Goal: Information Seeking & Learning: Learn about a topic

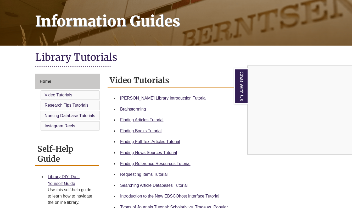
scroll to position [74, 0]
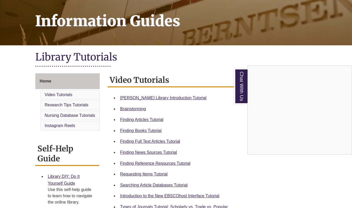
click at [161, 98] on div "Chat With Us" at bounding box center [176, 104] width 352 height 208
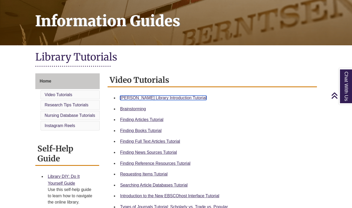
click at [172, 98] on link "Berntsen Library Introduction Tutorial" at bounding box center [163, 97] width 86 height 4
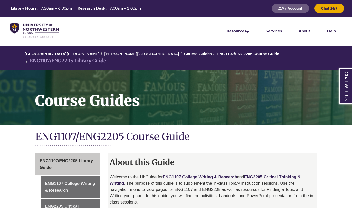
scroll to position [140, 0]
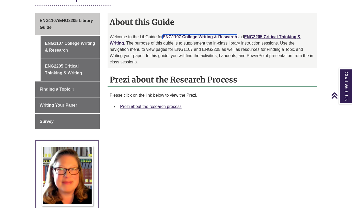
click at [198, 35] on link "ENG1107 College Writing & Research" at bounding box center [199, 37] width 74 height 4
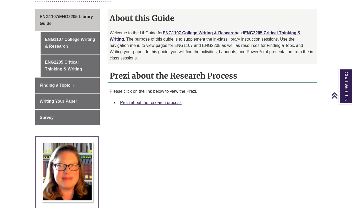
scroll to position [152, 0]
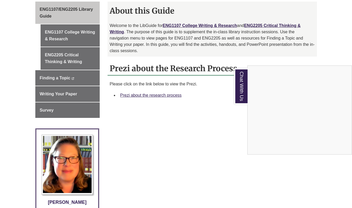
click at [149, 90] on div "Chat With Us" at bounding box center [176, 104] width 352 height 208
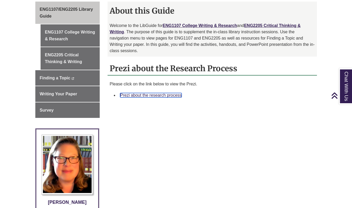
click at [148, 93] on link "Prezi about the research process" at bounding box center [150, 95] width 61 height 4
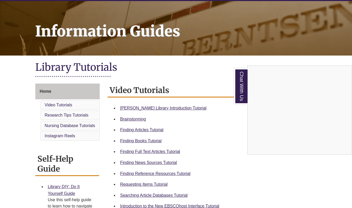
scroll to position [65, 0]
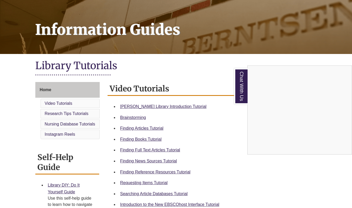
click at [152, 172] on div "Chat With Us" at bounding box center [176, 104] width 352 height 208
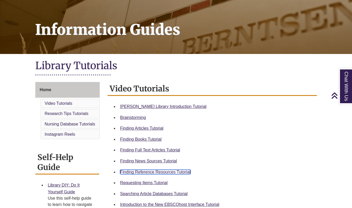
click at [144, 172] on link "Finding Reference Resources Tutorial" at bounding box center [155, 171] width 70 height 4
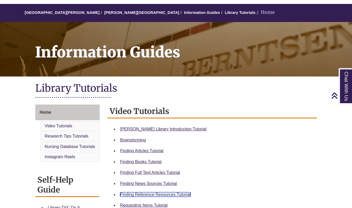
scroll to position [0, 0]
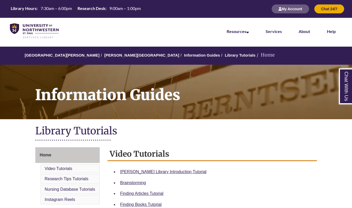
click at [255, 56] on li "Home" at bounding box center [264, 55] width 19 height 8
click at [27, 28] on img at bounding box center [34, 30] width 49 height 15
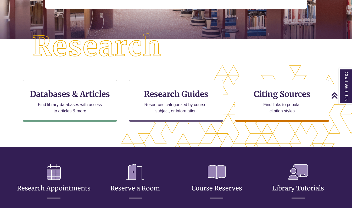
scroll to position [115, 0]
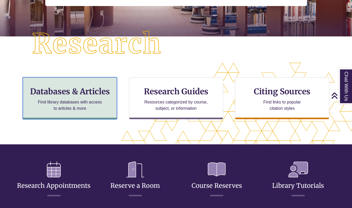
click at [67, 108] on p "Find library databases with access to articles & more" at bounding box center [70, 105] width 68 height 13
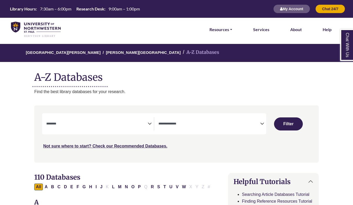
select select "Database Subject Filter"
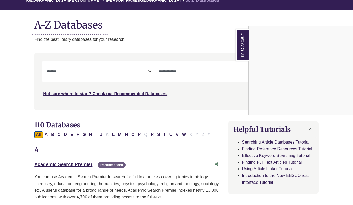
scroll to position [45, 0]
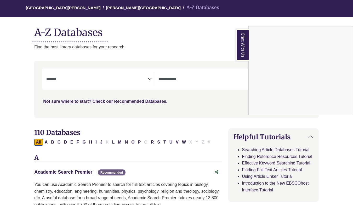
click at [207, 79] on div "Chat With Us" at bounding box center [176, 102] width 353 height 205
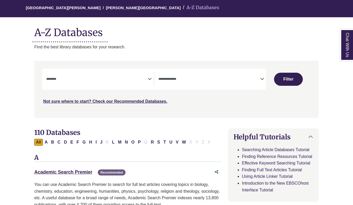
click at [262, 79] on icon "Search filters" at bounding box center [262, 78] width 4 height 8
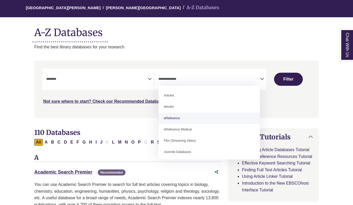
select select "*****"
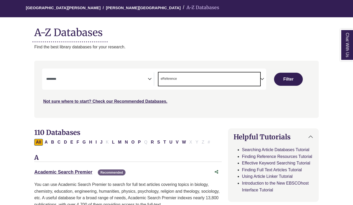
scroll to position [10, 0]
click at [150, 80] on icon "Search filters" at bounding box center [150, 78] width 4 height 8
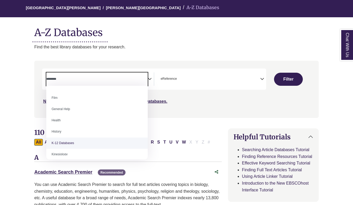
scroll to position [213, 0]
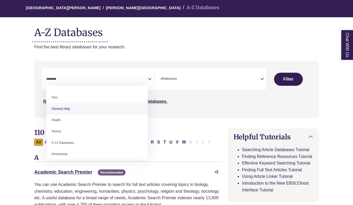
select select "*****"
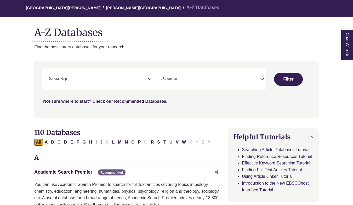
click at [148, 80] on icon "Search filters" at bounding box center [150, 78] width 4 height 8
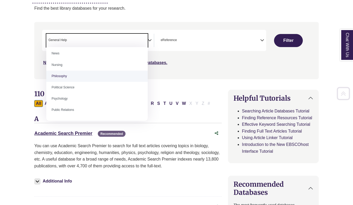
scroll to position [84, 0]
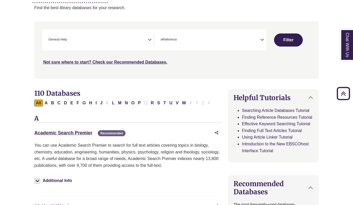
click at [293, 35] on button "Filter" at bounding box center [288, 39] width 29 height 13
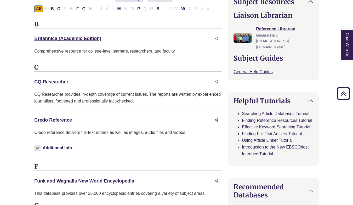
scroll to position [194, 0]
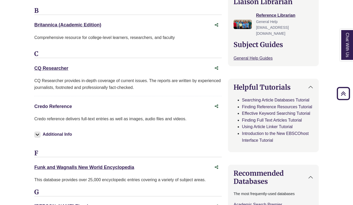
click at [57, 108] on link "Credo Reference This link opens in a new window" at bounding box center [53, 106] width 38 height 5
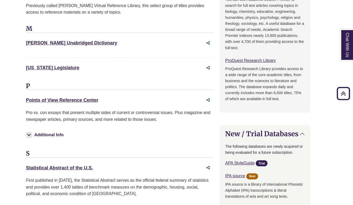
scroll to position [407, 8]
click at [67, 99] on link "Points of View Reference Center This link opens in a new window" at bounding box center [62, 99] width 72 height 5
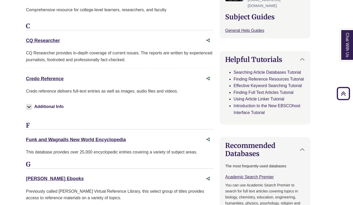
scroll to position [218, 8]
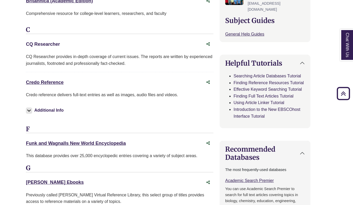
click at [42, 42] on link "CQ Researcher This link opens in a new window" at bounding box center [43, 44] width 34 height 5
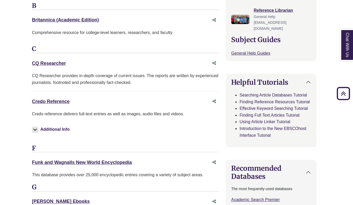
scroll to position [197, 2]
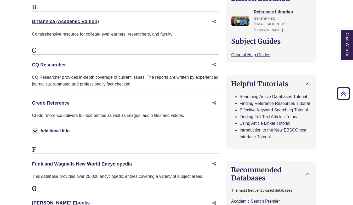
click at [47, 104] on link "Credo Reference This link opens in a new window" at bounding box center [51, 102] width 38 height 5
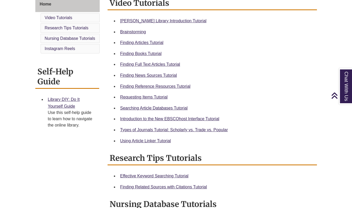
scroll to position [157, 0]
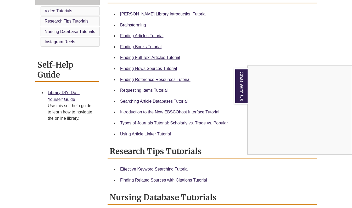
click at [136, 68] on div "Chat With Us" at bounding box center [176, 104] width 352 height 208
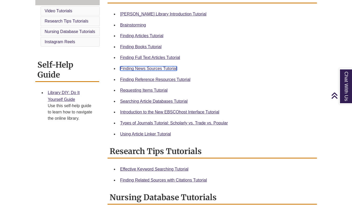
click at [157, 67] on link "Finding News Sources Tutorial" at bounding box center [148, 68] width 57 height 4
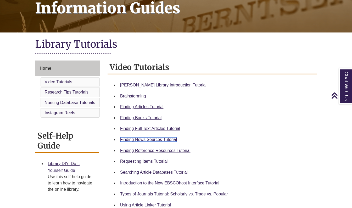
scroll to position [83, 0]
